Goal: Transaction & Acquisition: Purchase product/service

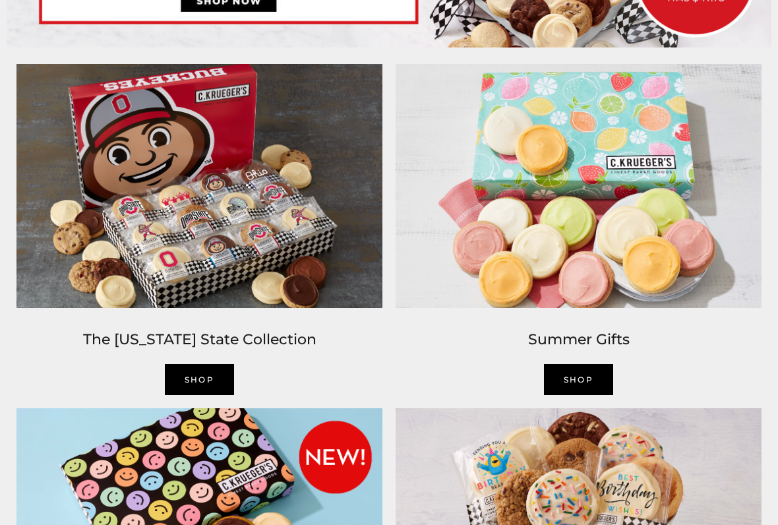
scroll to position [765, 0]
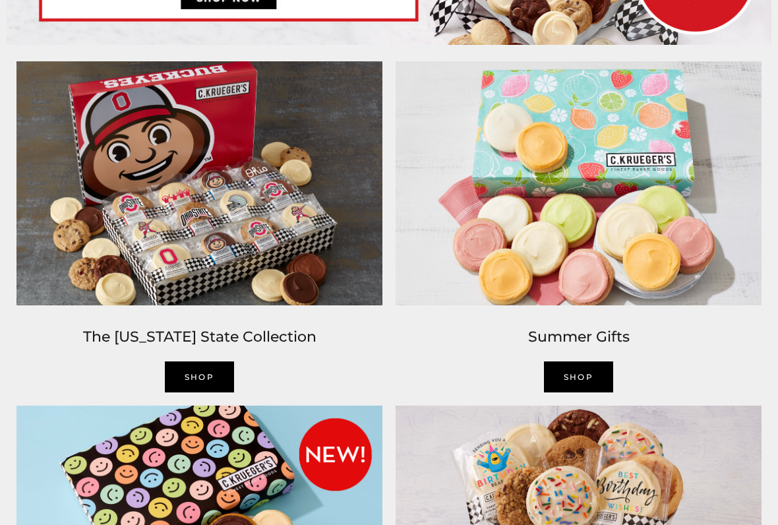
click at [206, 372] on link "SHOP" at bounding box center [200, 377] width 70 height 31
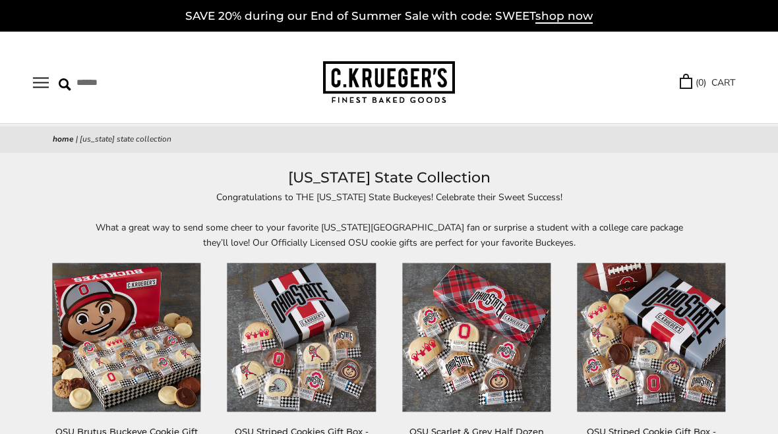
click at [45, 88] on button "Open navigation" at bounding box center [41, 82] width 16 height 11
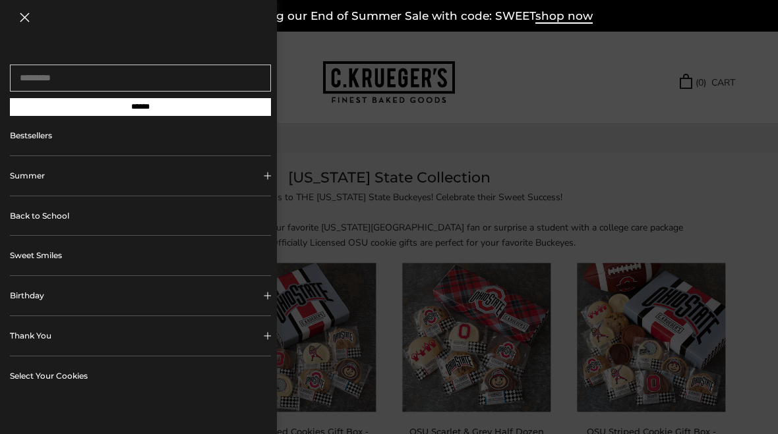
click at [730, 158] on div at bounding box center [389, 217] width 778 height 434
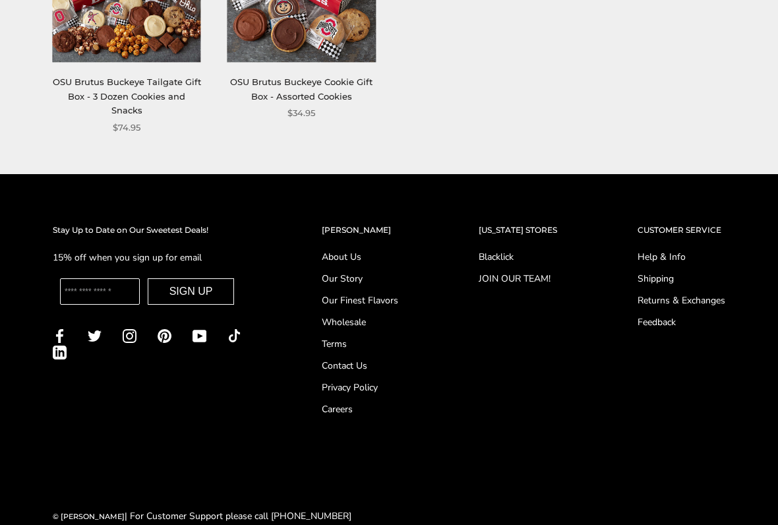
scroll to position [850, 0]
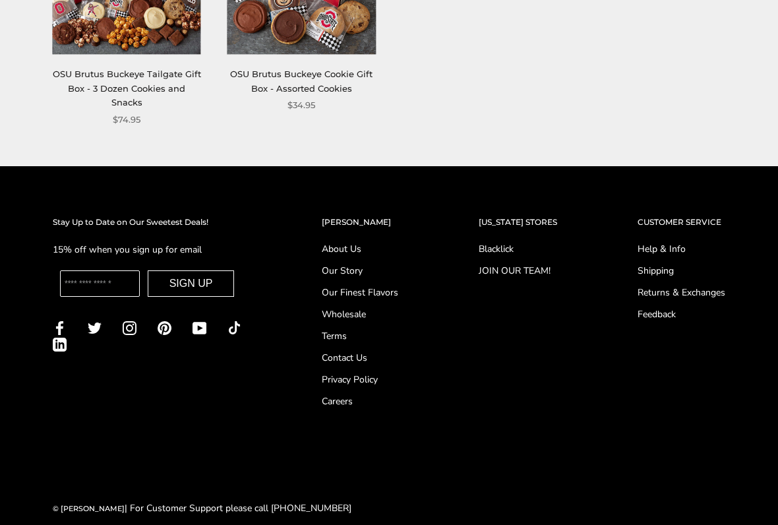
click at [660, 264] on link "Shipping" at bounding box center [681, 271] width 88 height 14
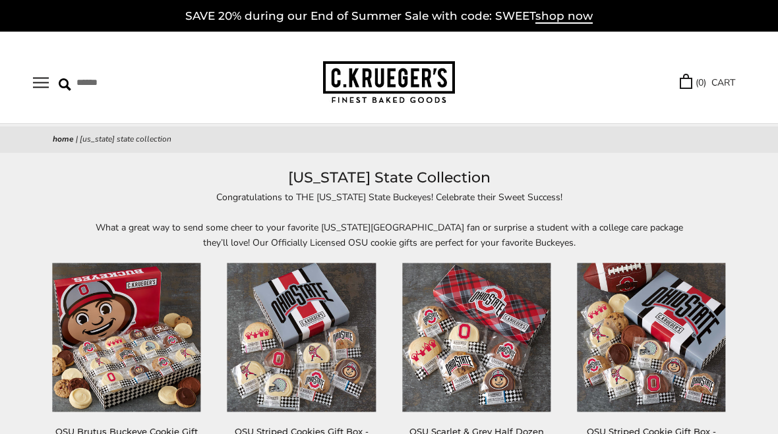
scroll to position [941, 0]
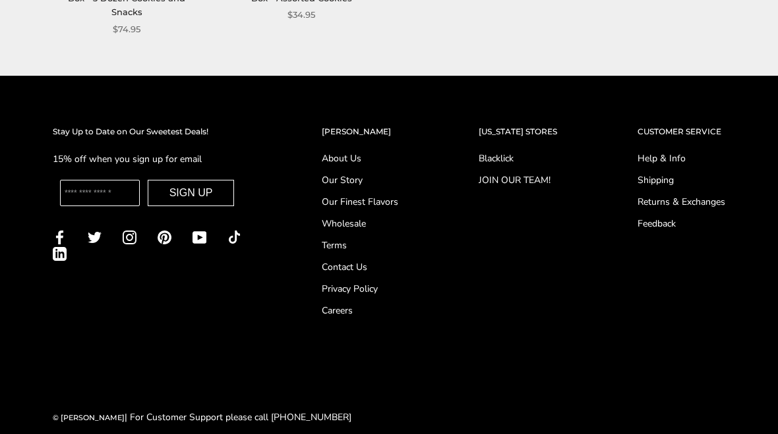
click at [689, 125] on h2 "CUSTOMER SERVICE" at bounding box center [681, 131] width 88 height 13
click at [688, 125] on h2 "CUSTOMER SERVICE" at bounding box center [681, 131] width 88 height 13
click at [693, 125] on div "CUSTOMER SERVICE Help & Info Shipping Returns & Exchanges Feedback" at bounding box center [681, 224] width 140 height 199
click at [668, 152] on link "Help & Info" at bounding box center [681, 159] width 88 height 14
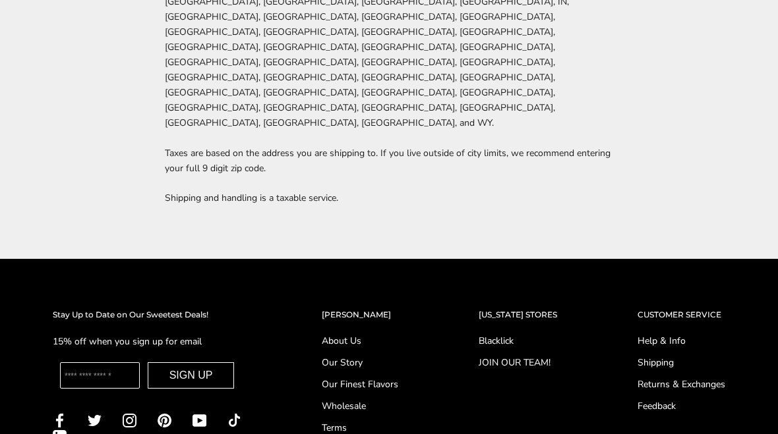
scroll to position [2926, 0]
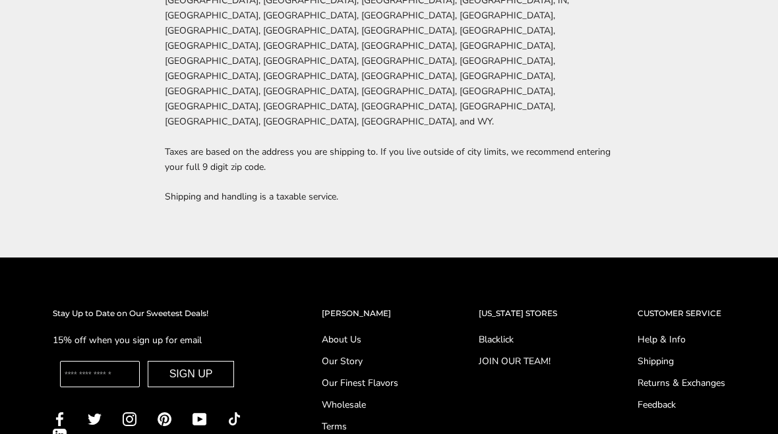
click at [341, 355] on link "Our Story" at bounding box center [360, 362] width 76 height 14
click at [330, 333] on link "About Us" at bounding box center [360, 340] width 76 height 14
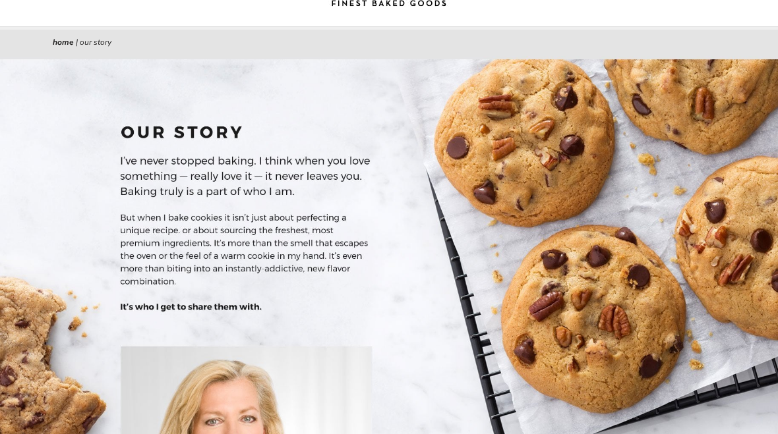
scroll to position [82, 0]
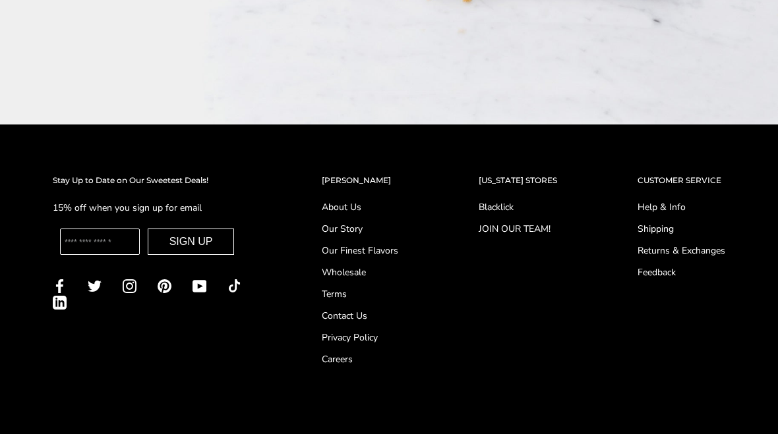
scroll to position [1539, 0]
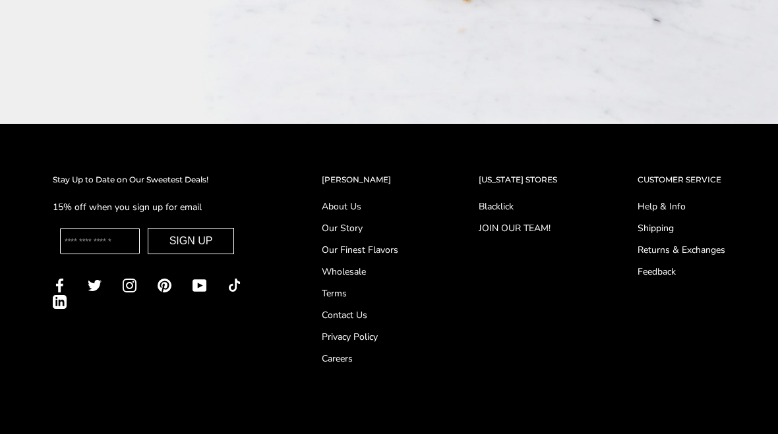
click at [339, 221] on link "Our Story" at bounding box center [360, 228] width 76 height 14
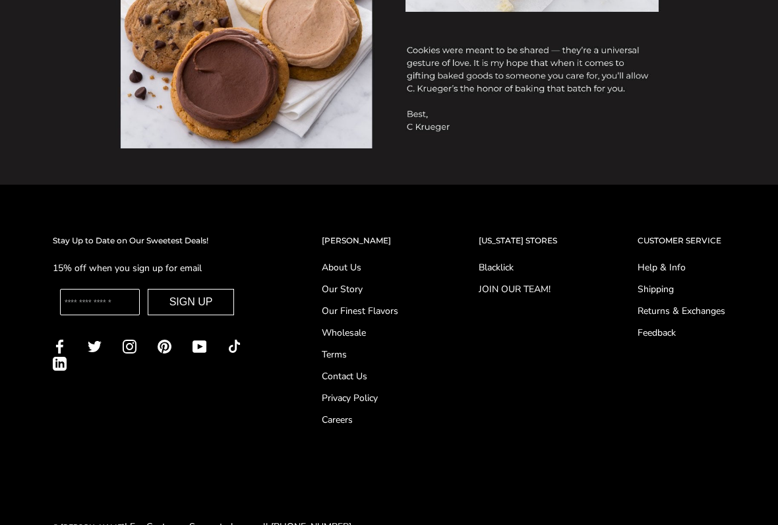
scroll to position [958, 0]
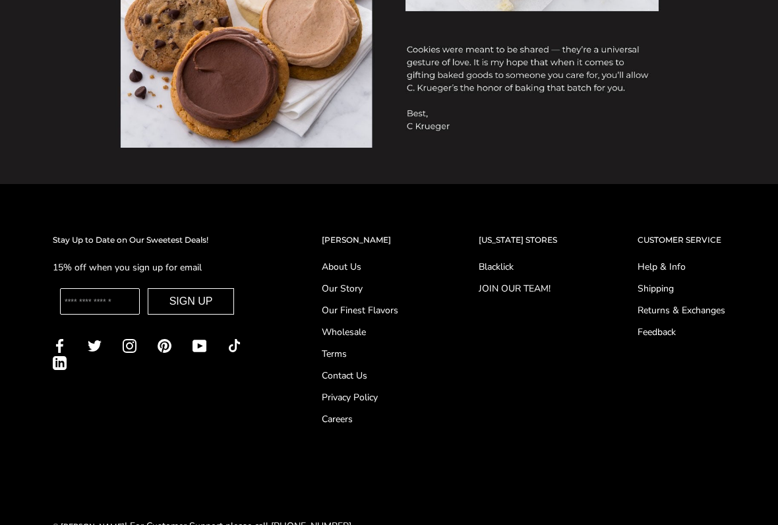
click at [339, 380] on link "Contact Us" at bounding box center [360, 376] width 76 height 14
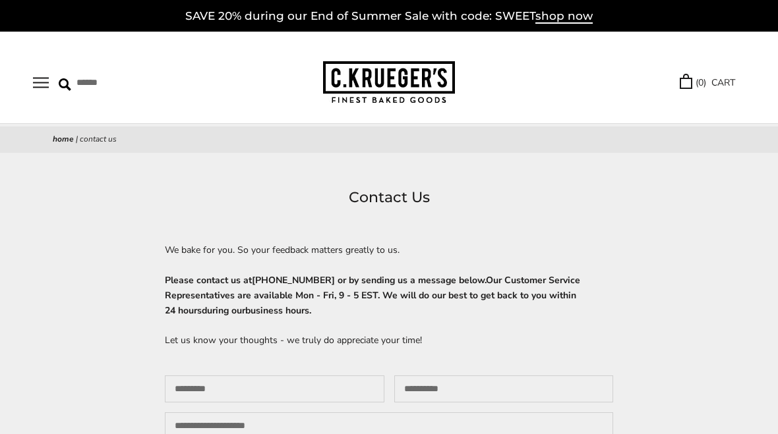
click at [38, 80] on button "Open navigation" at bounding box center [41, 82] width 16 height 11
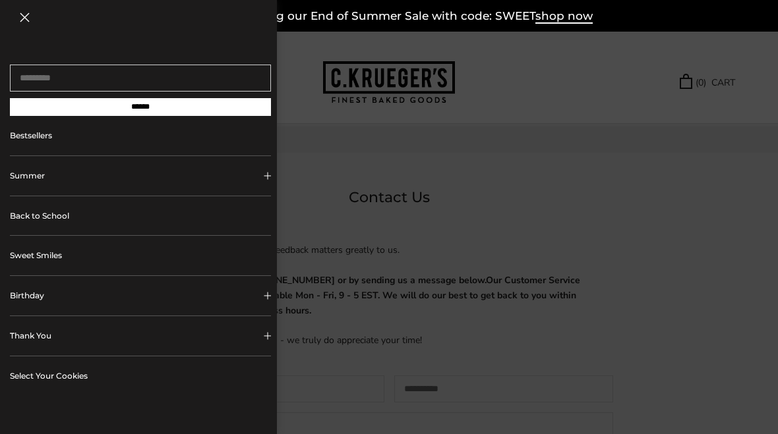
click at [30, 222] on link "Back to School" at bounding box center [140, 216] width 261 height 40
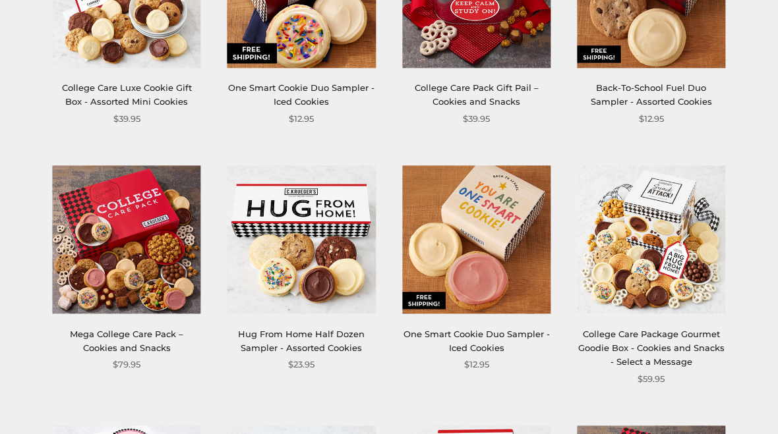
scroll to position [544, 0]
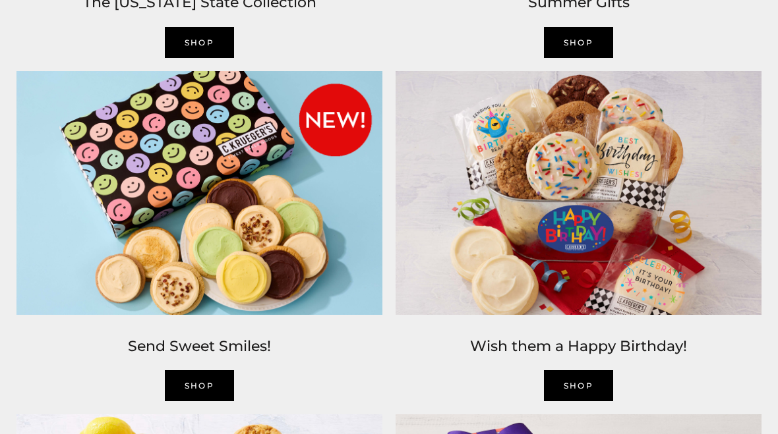
scroll to position [1099, 0]
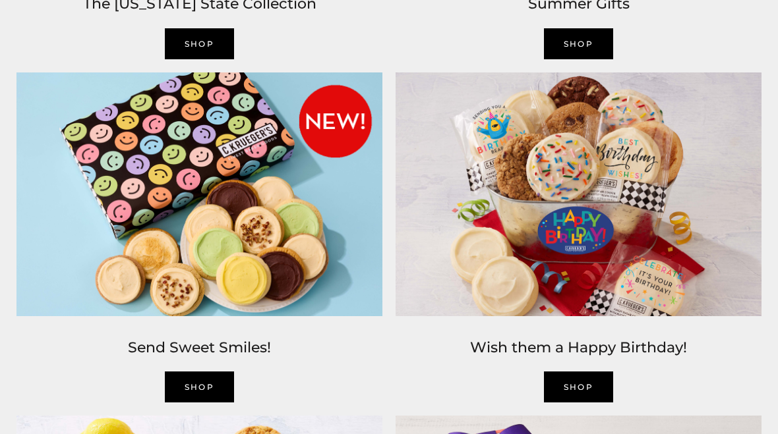
click at [108, 219] on img at bounding box center [199, 194] width 379 height 257
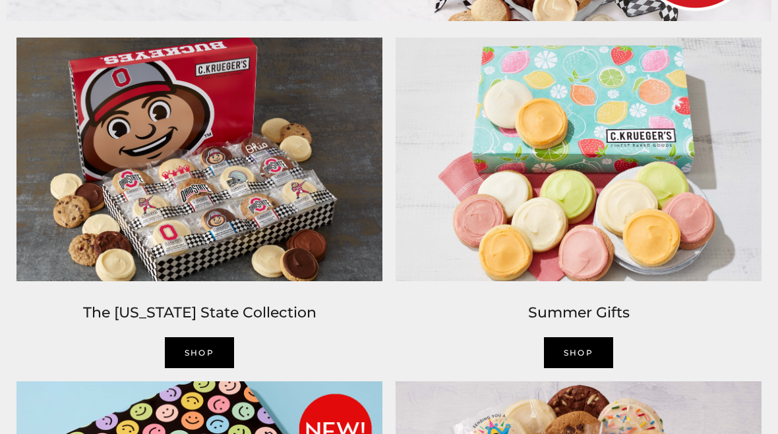
scroll to position [723, 0]
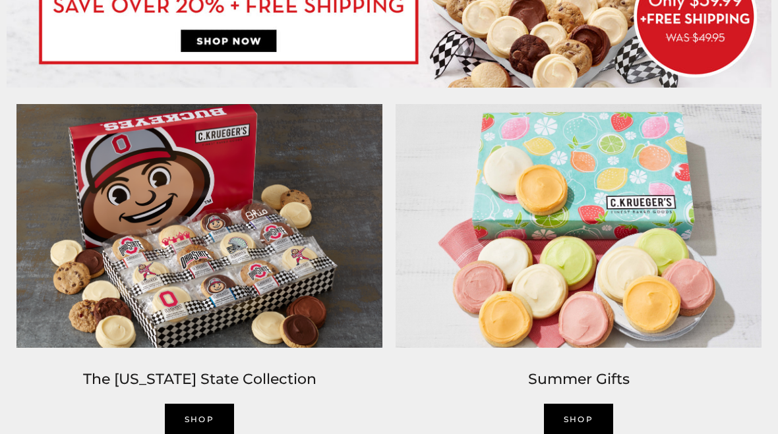
click at [95, 235] on img at bounding box center [199, 226] width 379 height 257
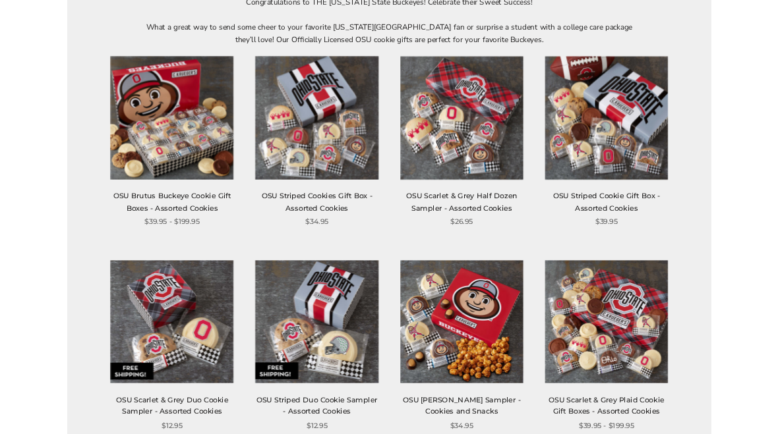
scroll to position [196, 0]
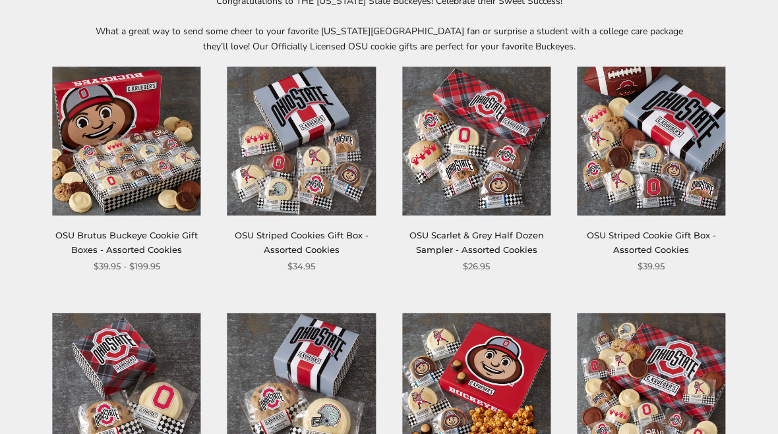
click at [666, 150] on img at bounding box center [651, 141] width 148 height 148
click at [488, 138] on img at bounding box center [476, 141] width 148 height 148
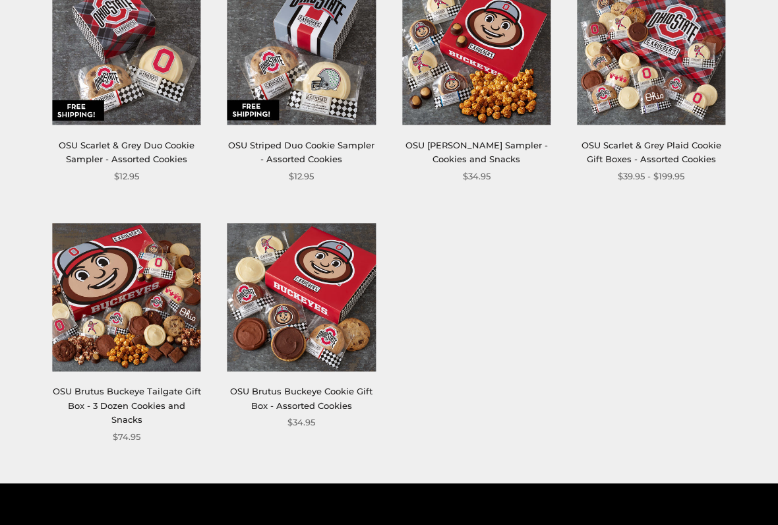
scroll to position [533, 0]
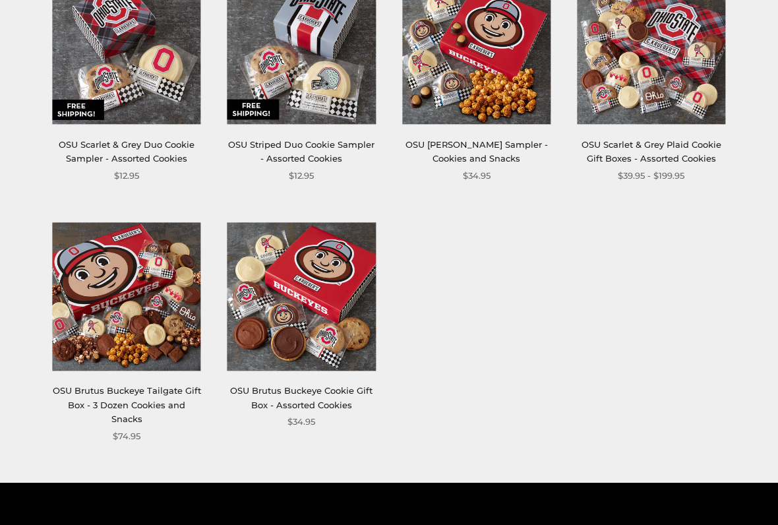
click at [269, 276] on img at bounding box center [301, 297] width 148 height 148
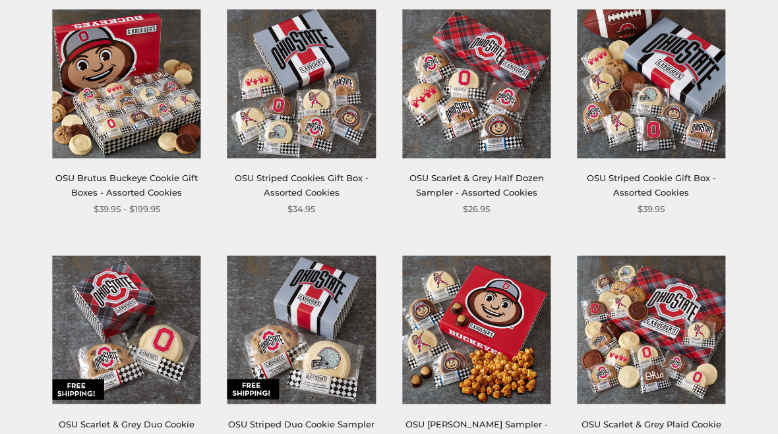
scroll to position [250, 0]
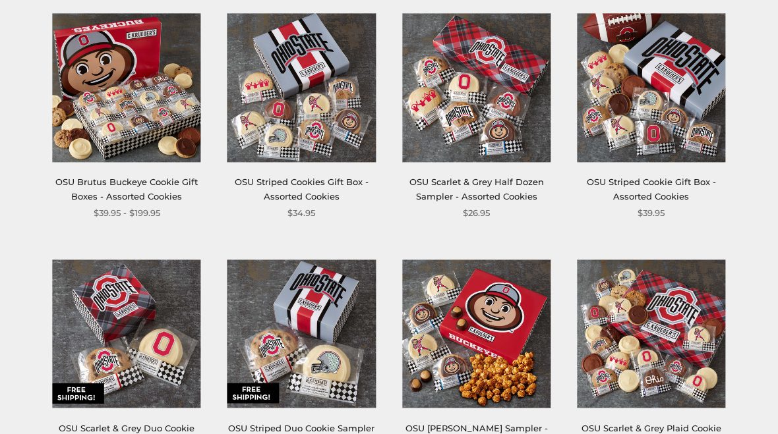
click at [94, 101] on img at bounding box center [127, 88] width 148 height 148
click at [483, 330] on img at bounding box center [476, 334] width 148 height 148
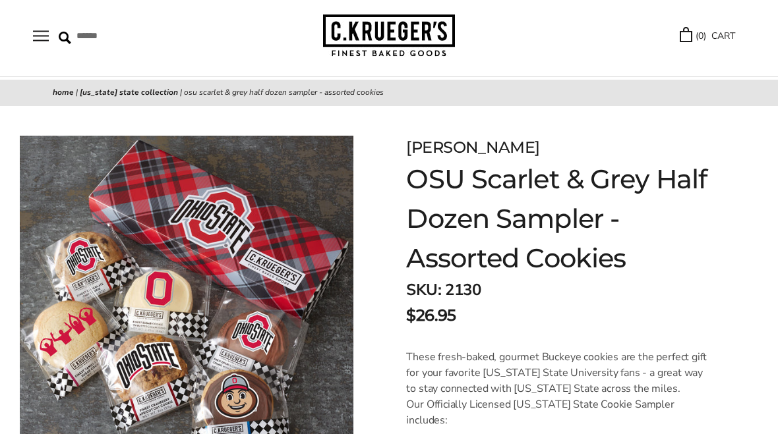
scroll to position [39, 0]
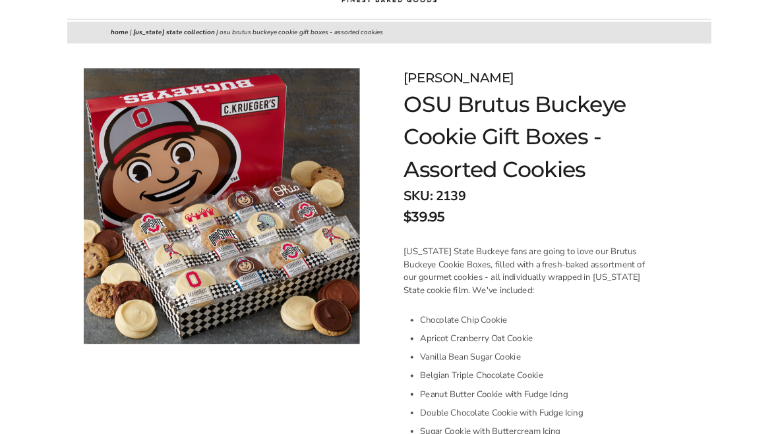
scroll to position [101, 0]
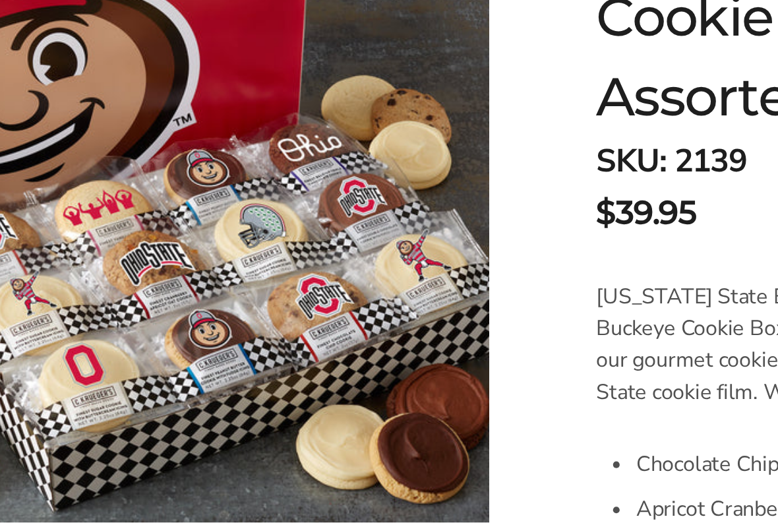
click at [260, 258] on div "Facebook Pinterest Twitter" at bounding box center [186, 233] width 373 height 363
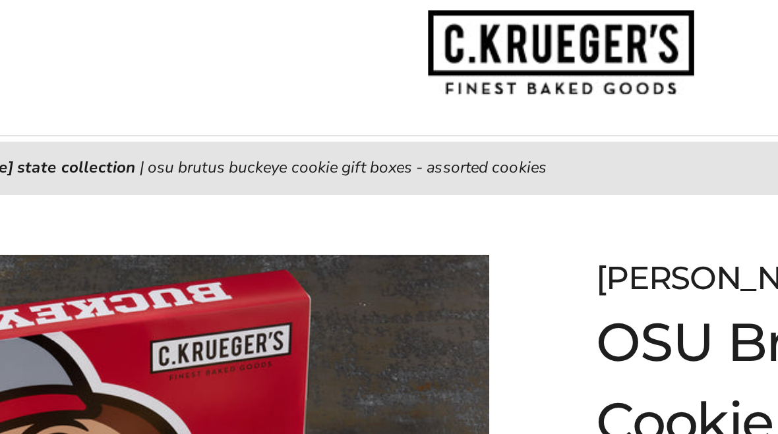
scroll to position [0, 0]
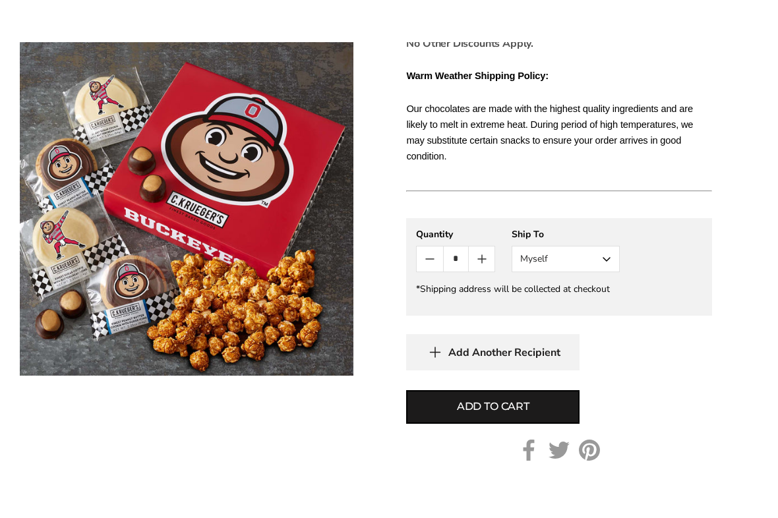
scroll to position [636, 0]
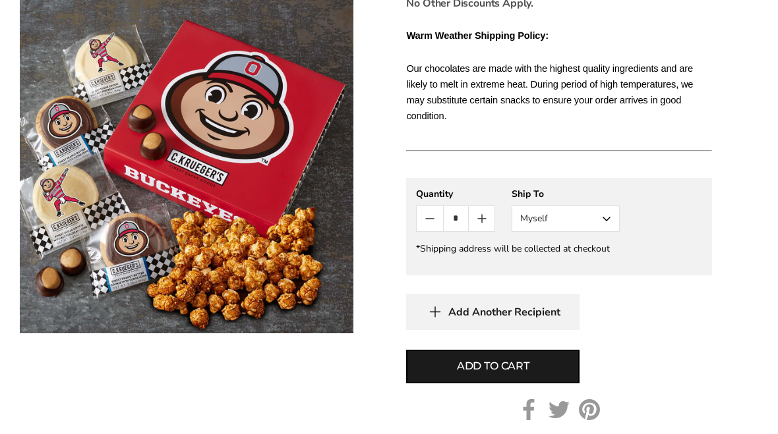
click at [606, 208] on button "Myself" at bounding box center [566, 219] width 108 height 26
click at [582, 256] on button "Other Recipient" at bounding box center [565, 268] width 107 height 24
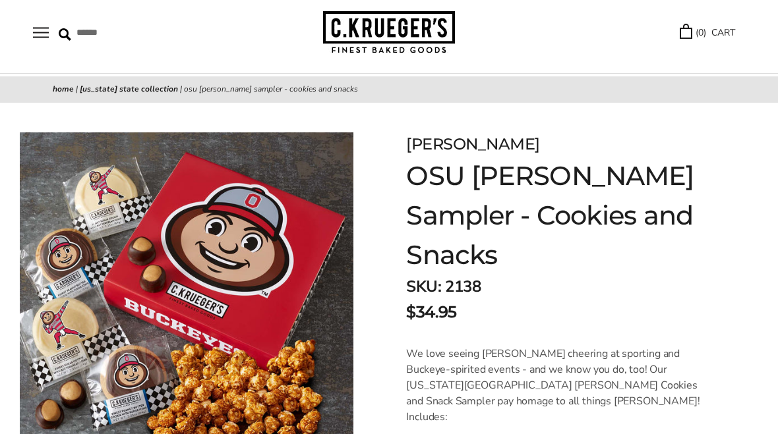
scroll to position [0, 0]
